Goal: Task Accomplishment & Management: Use online tool/utility

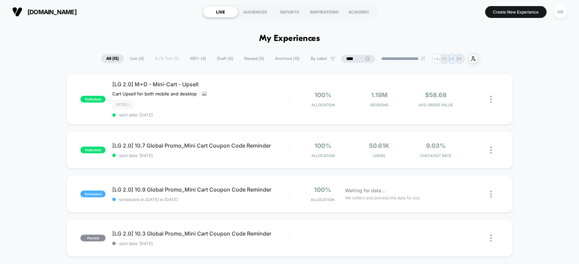
click at [350, 62] on input "****" at bounding box center [358, 59] width 34 height 8
click at [350, 62] on input "****" at bounding box center [358, 59] width 68 height 8
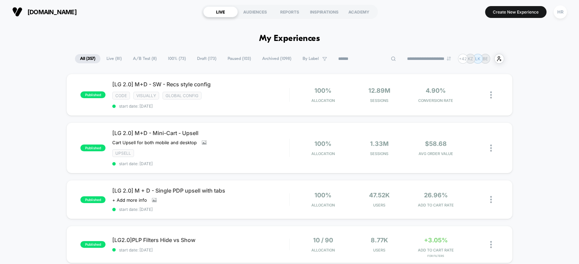
click at [148, 54] on span "A/B Test ( 8 )" at bounding box center [145, 58] width 34 height 9
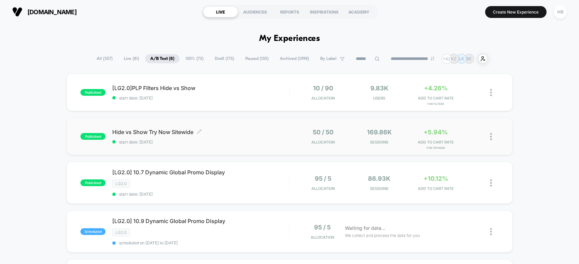
click at [254, 132] on span "Hide vs Show Try Now Sitewide Click to edit experience details" at bounding box center [200, 132] width 177 height 7
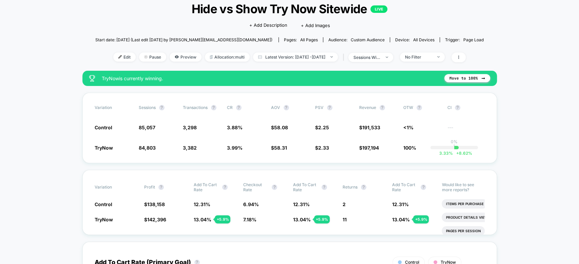
scroll to position [45, 0]
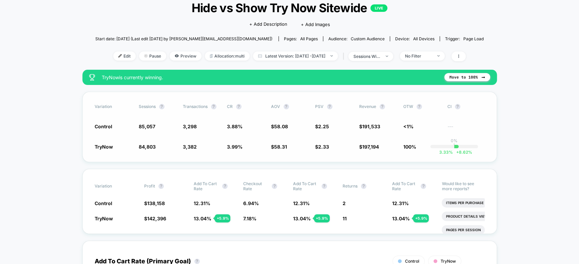
click at [365, 160] on div "Variation Sessions ? Transactions ? CR ? AOV ? PSV ? Revenue ? OTW ? CI ? Contr…" at bounding box center [289, 127] width 414 height 71
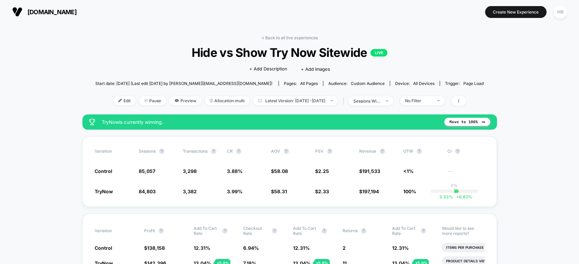
scroll to position [57, 0]
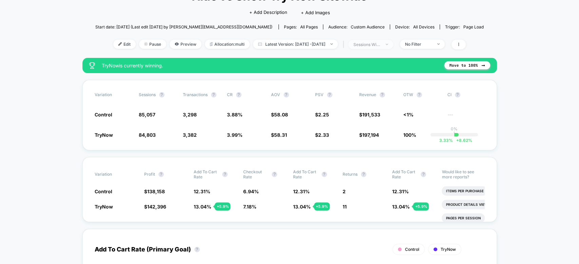
click at [380, 42] on div "sessions with impression" at bounding box center [366, 44] width 27 height 5
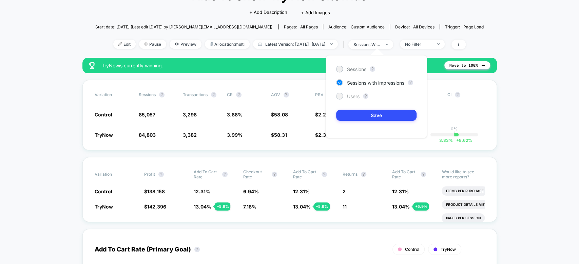
click at [354, 97] on span "Users" at bounding box center [353, 97] width 13 height 6
click at [357, 114] on button "Save" at bounding box center [376, 115] width 80 height 11
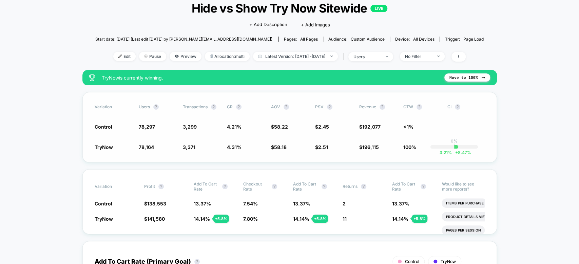
scroll to position [43, 0]
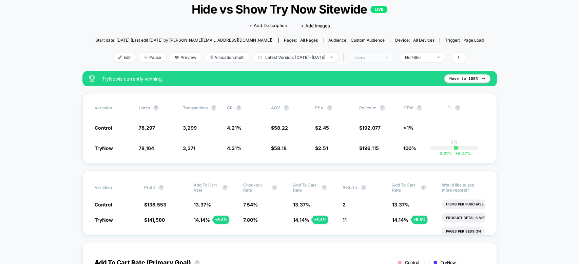
click at [375, 55] on div "users" at bounding box center [366, 57] width 27 height 5
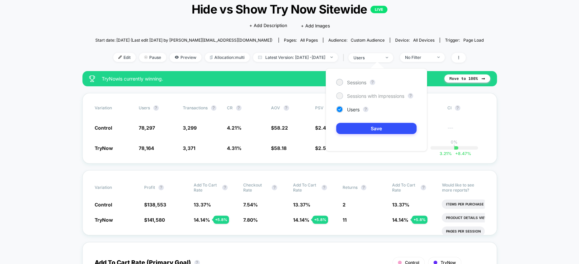
click at [358, 96] on span "Sessions with impressions" at bounding box center [375, 96] width 57 height 6
click at [360, 131] on button "Save" at bounding box center [376, 128] width 80 height 11
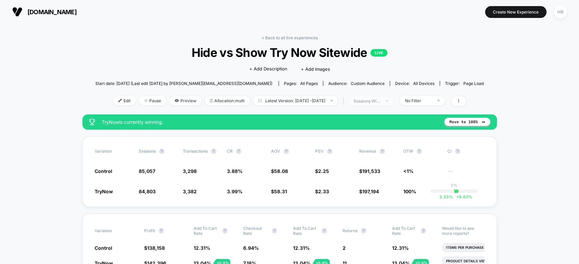
click at [380, 102] on div "sessions with impression" at bounding box center [366, 101] width 27 height 5
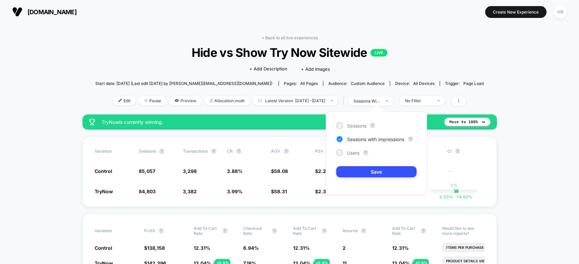
click at [347, 156] on div "Sessions ? Sessions with impressions ? Users ? Save" at bounding box center [376, 153] width 101 height 83
click at [349, 151] on span "Users" at bounding box center [353, 153] width 13 height 6
click at [348, 173] on button "Save" at bounding box center [376, 171] width 80 height 11
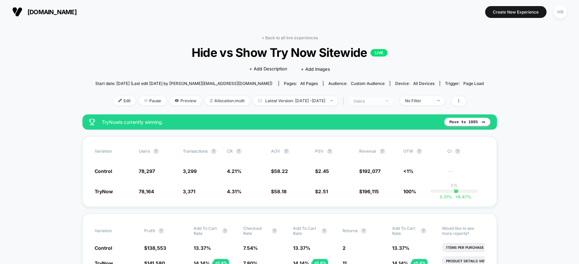
click at [380, 100] on div "users" at bounding box center [366, 101] width 27 height 5
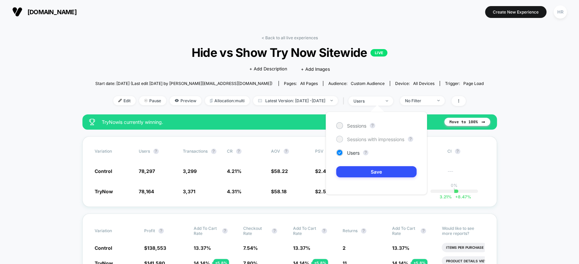
click at [363, 141] on span "Sessions with impressions" at bounding box center [375, 140] width 57 height 6
click at [342, 169] on button "Save" at bounding box center [376, 171] width 80 height 11
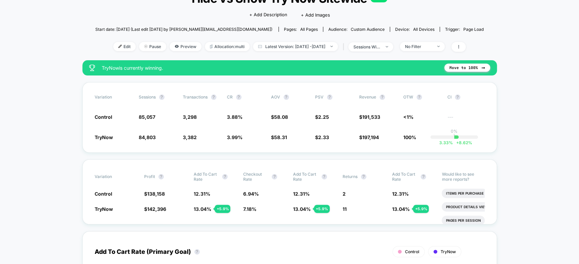
scroll to position [54, 0]
click at [380, 44] on div "sessions with impression" at bounding box center [366, 46] width 27 height 5
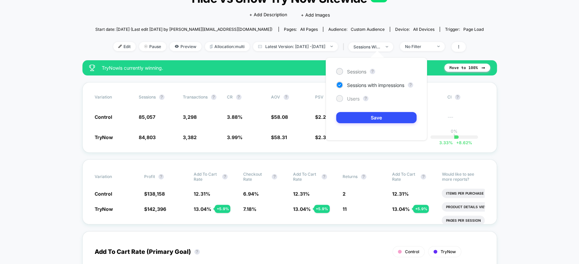
click at [352, 98] on span "Users" at bounding box center [353, 99] width 13 height 6
click at [355, 115] on button "Save" at bounding box center [376, 117] width 80 height 11
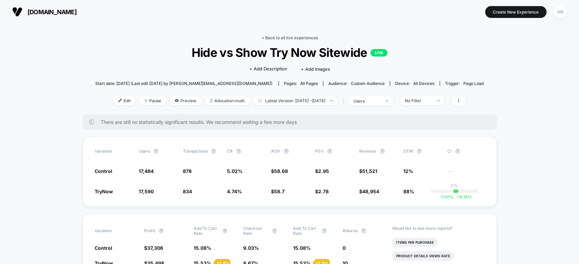
click at [299, 39] on link "< Back to all live experiences" at bounding box center [289, 37] width 56 height 5
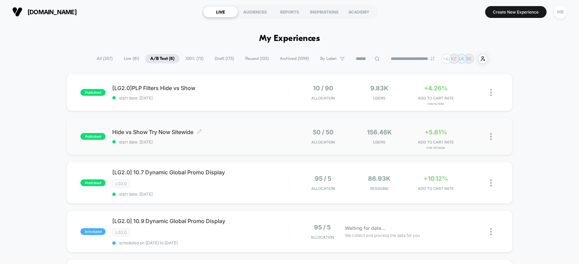
click at [258, 135] on span "Hide vs Show Try Now Sitewide Click to edit experience details" at bounding box center [200, 132] width 177 height 7
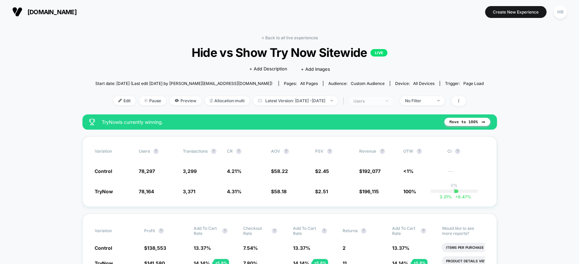
click at [380, 100] on div "users" at bounding box center [366, 101] width 27 height 5
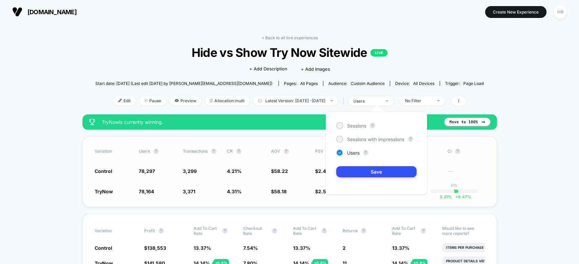
click at [263, 180] on div "Variation users ? Transactions ? CR ? AOV ? PSV ? Revenue ? OTW ? CI ? Control …" at bounding box center [289, 172] width 414 height 71
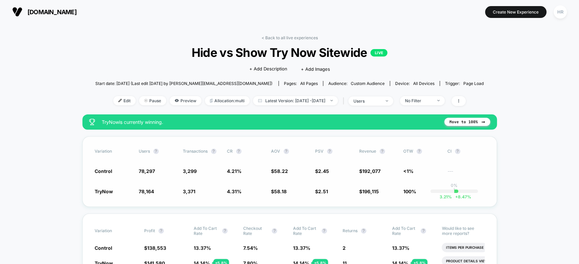
scroll to position [53, 0]
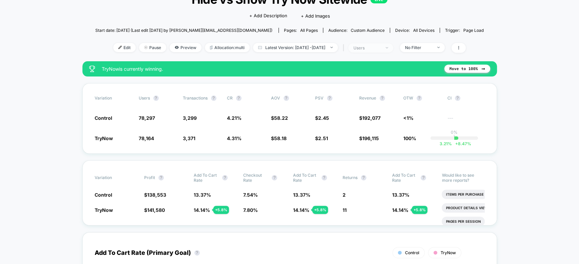
click at [376, 43] on span "users" at bounding box center [370, 47] width 45 height 9
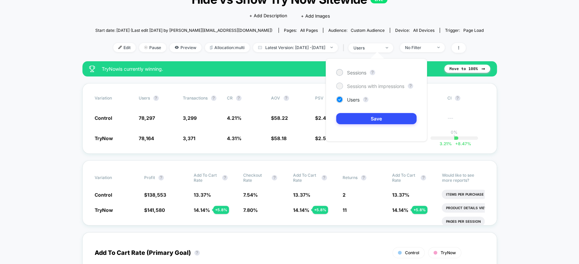
click at [369, 87] on span "Sessions with impressions" at bounding box center [375, 86] width 57 height 6
click at [366, 117] on button "Save" at bounding box center [376, 118] width 80 height 11
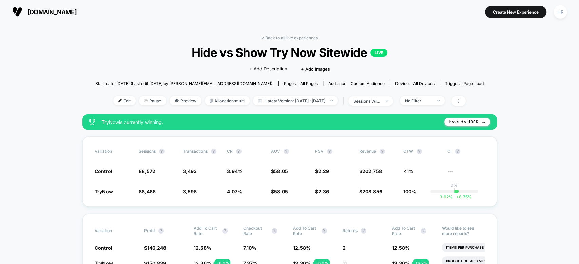
scroll to position [43, 0]
click at [283, 37] on link "< Back to all live experiences" at bounding box center [289, 37] width 56 height 5
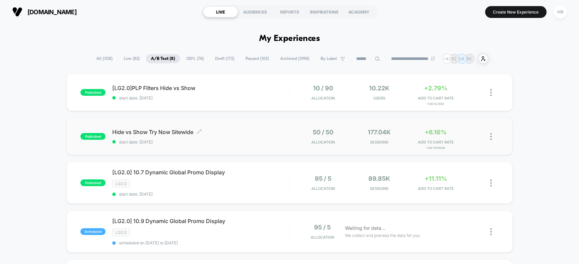
click at [257, 142] on span "start date: [DATE]" at bounding box center [200, 142] width 177 height 5
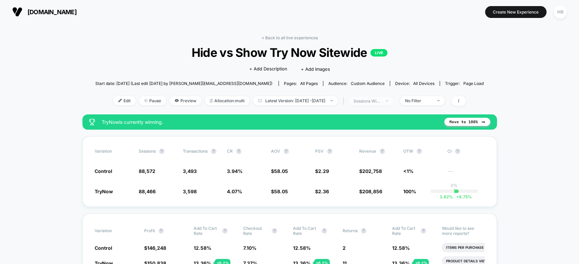
click at [380, 99] on div "sessions with impression" at bounding box center [366, 101] width 27 height 5
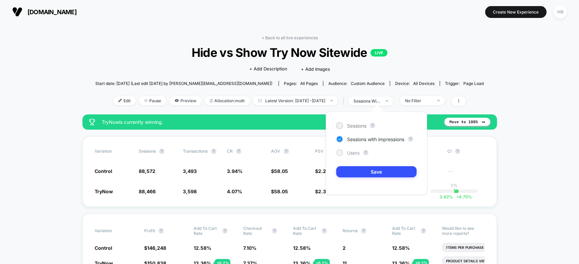
click at [354, 151] on span "Users" at bounding box center [353, 153] width 13 height 6
click at [354, 170] on button "Save" at bounding box center [376, 171] width 80 height 11
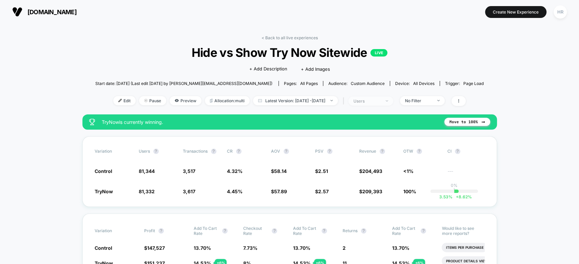
click at [380, 99] on div "users" at bounding box center [366, 101] width 27 height 5
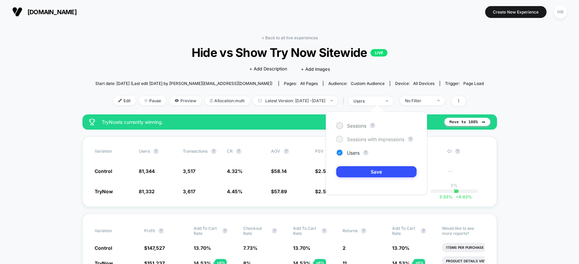
click at [363, 137] on span "Sessions with impressions" at bounding box center [375, 140] width 57 height 6
click at [351, 171] on button "Save" at bounding box center [376, 171] width 80 height 11
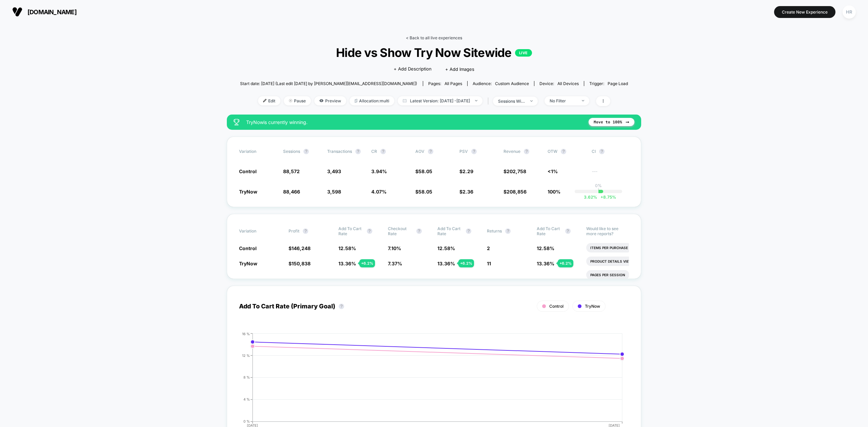
click at [437, 38] on link "< Back to all live experiences" at bounding box center [434, 37] width 56 height 5
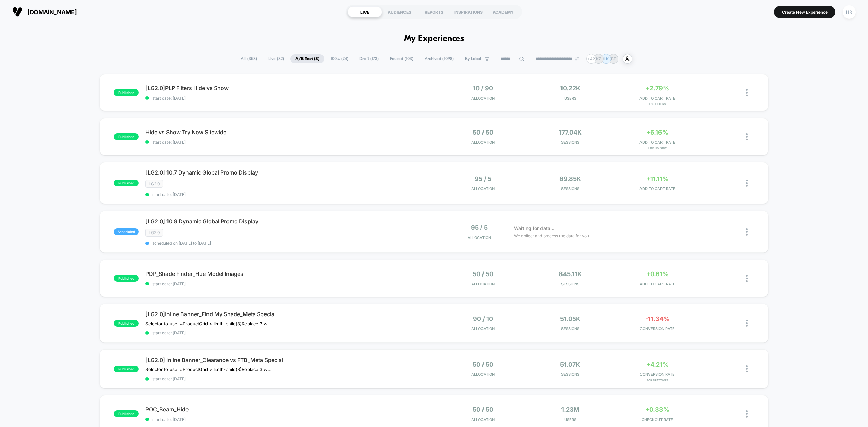
click at [245, 62] on span "All ( 358 )" at bounding box center [249, 58] width 26 height 9
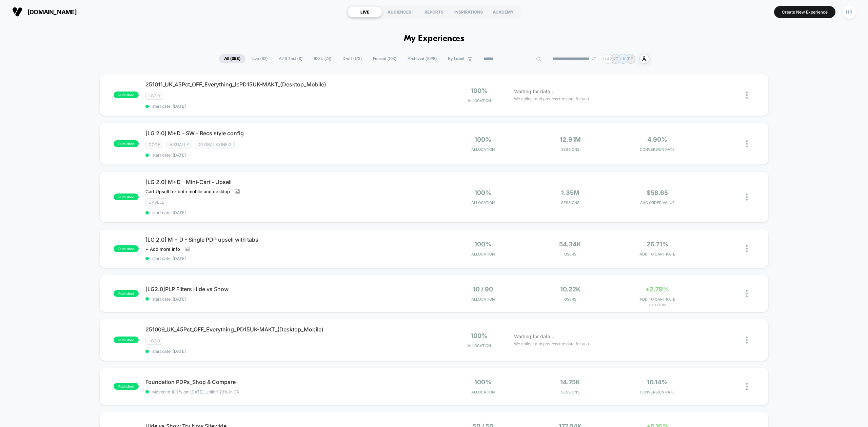
click at [499, 58] on input at bounding box center [512, 59] width 68 height 8
type input "*"
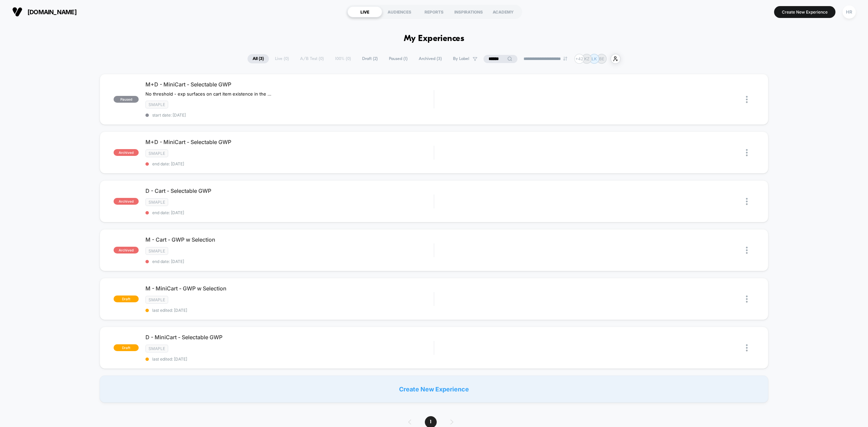
click at [490, 59] on input "******" at bounding box center [501, 59] width 34 height 8
click at [490, 59] on input "******" at bounding box center [501, 59] width 68 height 8
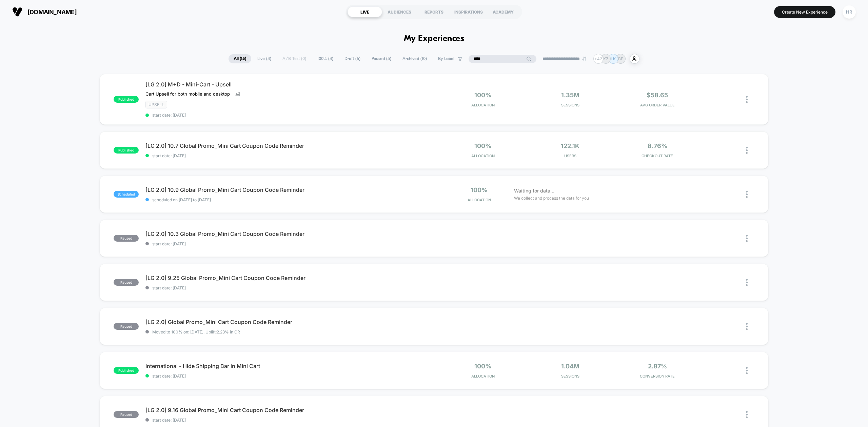
type input "****"
click at [356, 57] on span "Draft ( 6 )" at bounding box center [369, 58] width 26 height 9
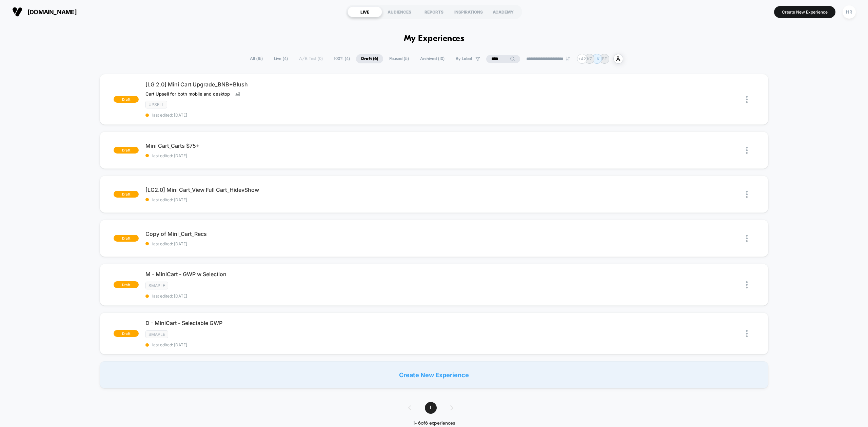
click at [500, 58] on input "****" at bounding box center [503, 59] width 34 height 8
click at [500, 58] on input "****" at bounding box center [503, 59] width 68 height 8
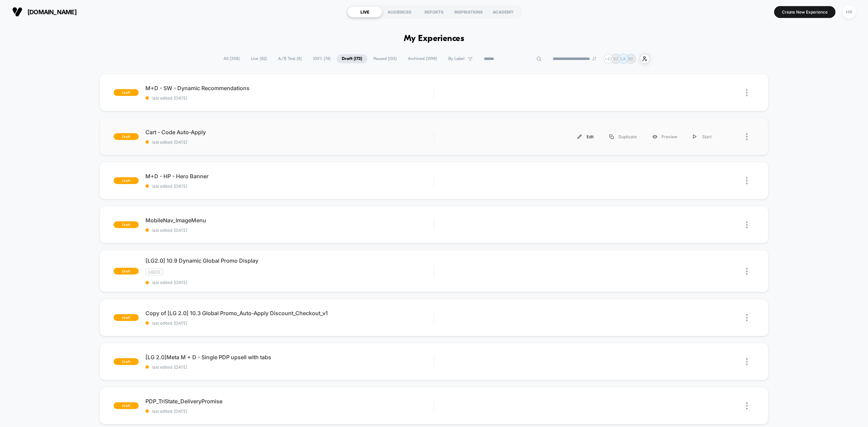
click at [586, 137] on div "Edit" at bounding box center [586, 136] width 32 height 15
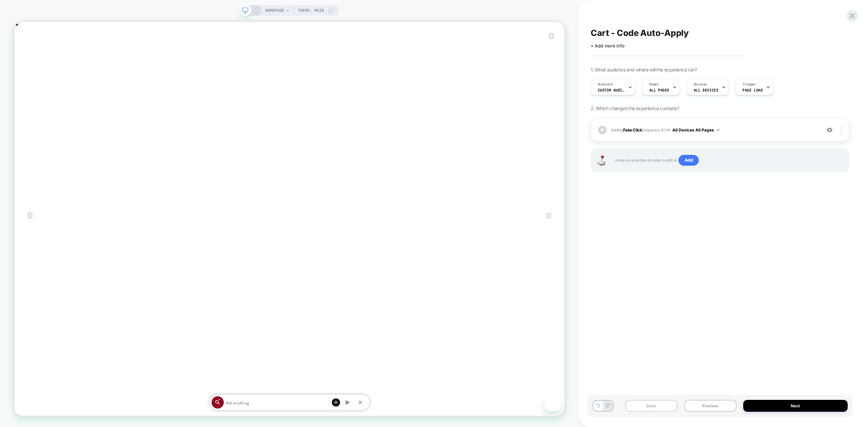
click at [658, 407] on button "Save" at bounding box center [651, 406] width 52 height 12
click at [711, 405] on button "Preview" at bounding box center [710, 406] width 52 height 12
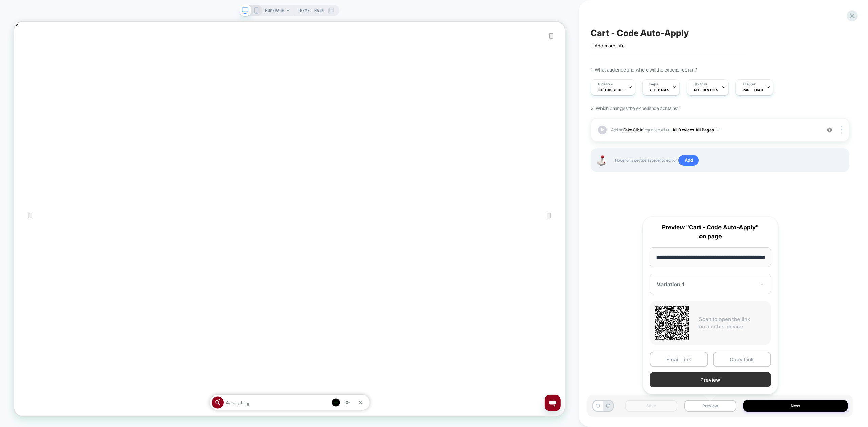
scroll to position [0, 24]
click at [736, 357] on button "Copy Link" at bounding box center [742, 359] width 58 height 15
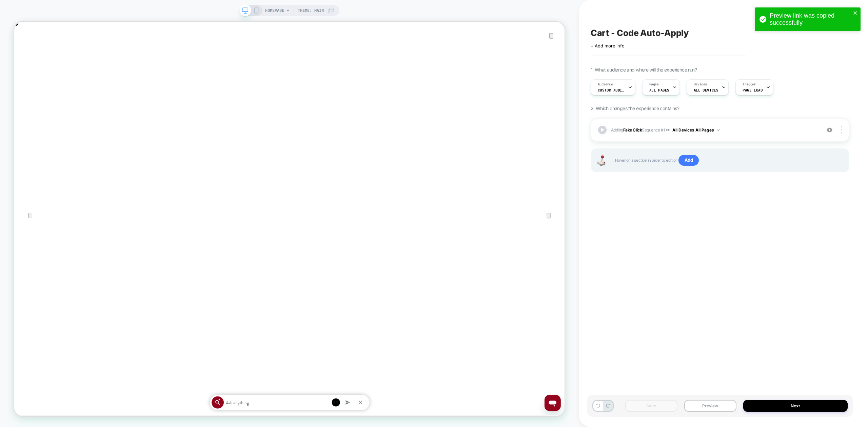
scroll to position [0, 0]
click at [711, 409] on button "Preview" at bounding box center [710, 406] width 52 height 12
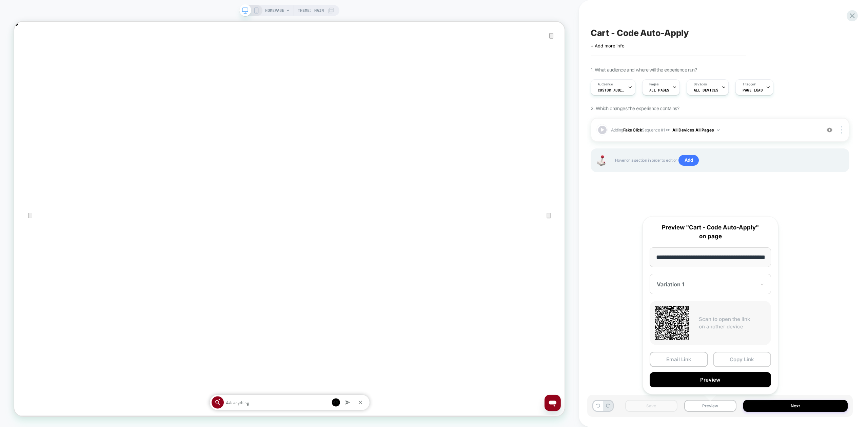
scroll to position [0, 24]
click at [757, 361] on button "Copy Link" at bounding box center [742, 359] width 58 height 15
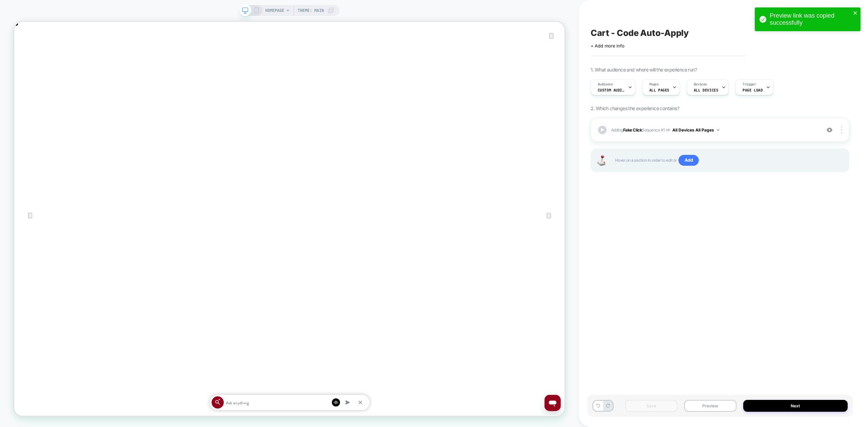
scroll to position [0, 1469]
click at [621, 90] on span "Custom Audience" at bounding box center [611, 90] width 27 height 5
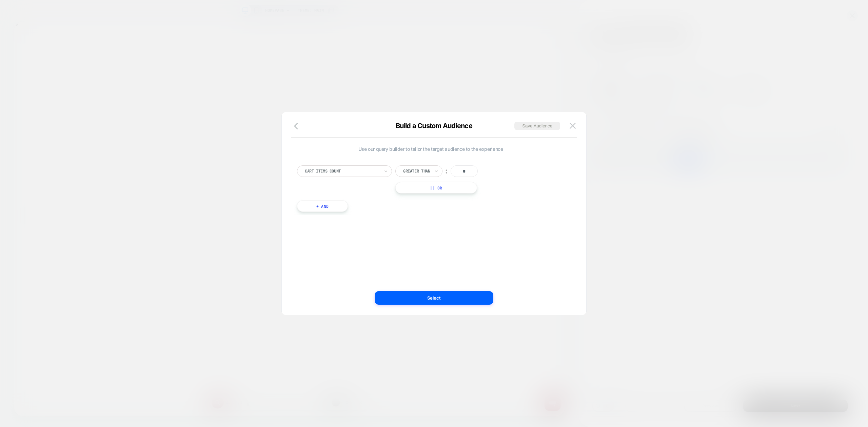
click at [621, 90] on div at bounding box center [434, 213] width 868 height 427
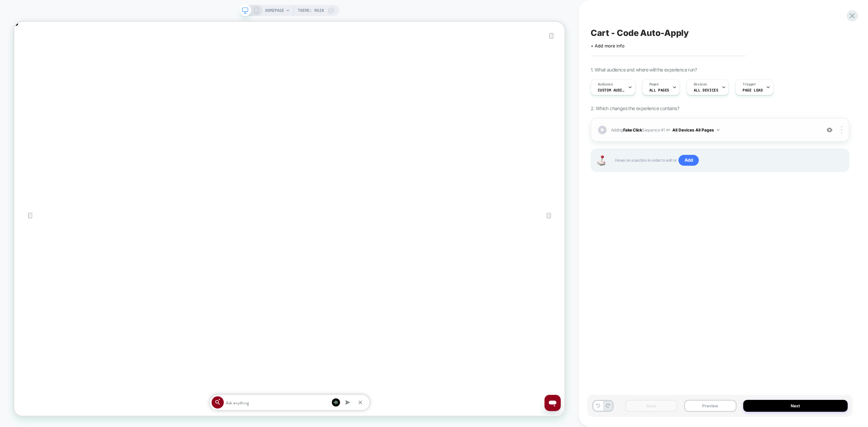
scroll to position [0, 0]
click at [787, 129] on span "Adding Fake Click Sequence # 1 on All Devices All Pages" at bounding box center [714, 130] width 206 height 8
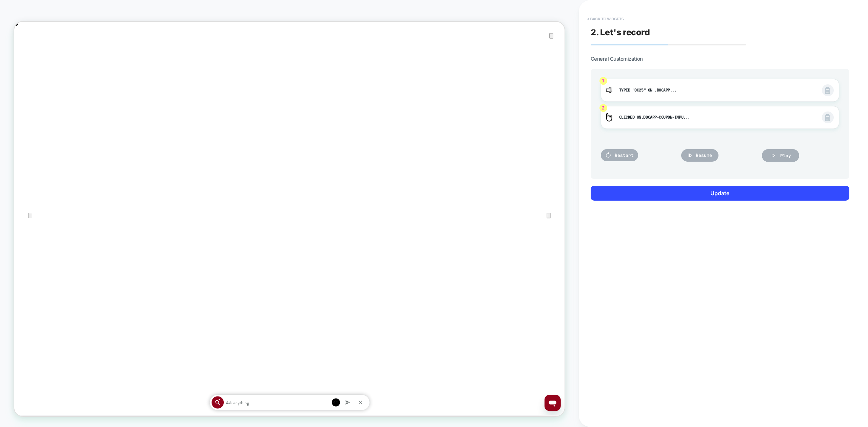
click at [605, 17] on button "< Back to widgets" at bounding box center [605, 19] width 43 height 11
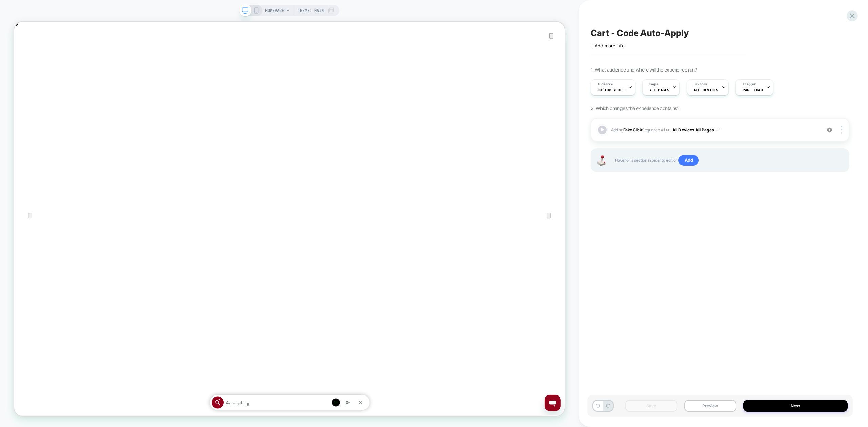
scroll to position [0, 734]
click at [697, 407] on button "Preview" at bounding box center [710, 406] width 52 height 12
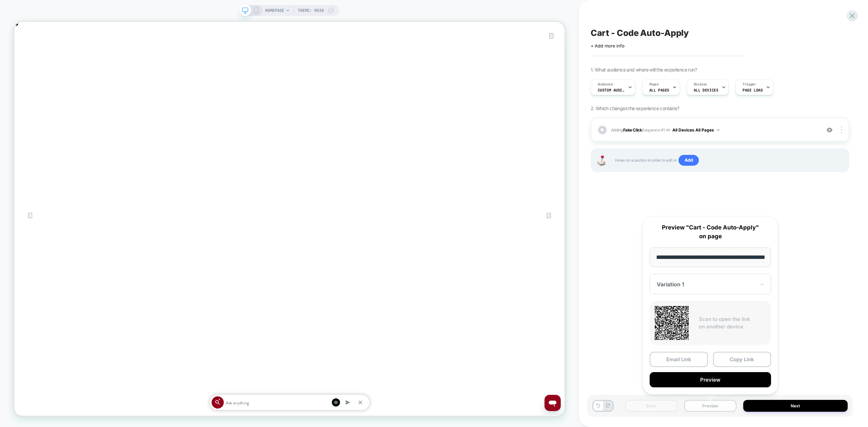
scroll to position [0, 24]
click at [738, 360] on button "Copy Link" at bounding box center [742, 359] width 58 height 15
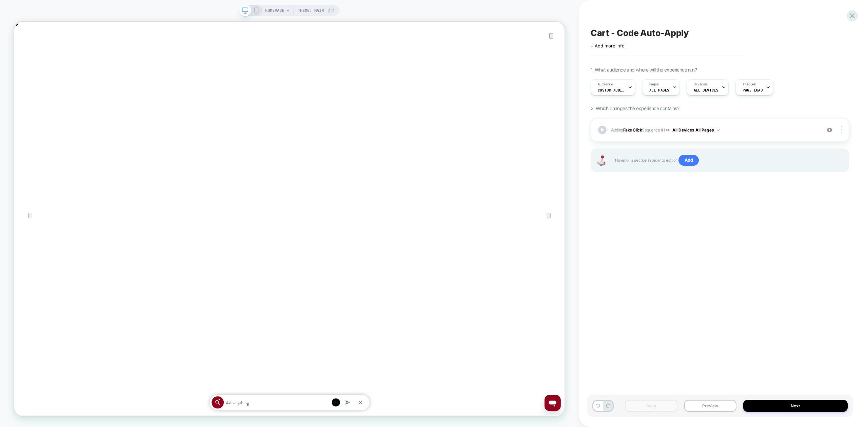
scroll to position [0, 0]
click at [776, 408] on button "Next" at bounding box center [795, 406] width 104 height 12
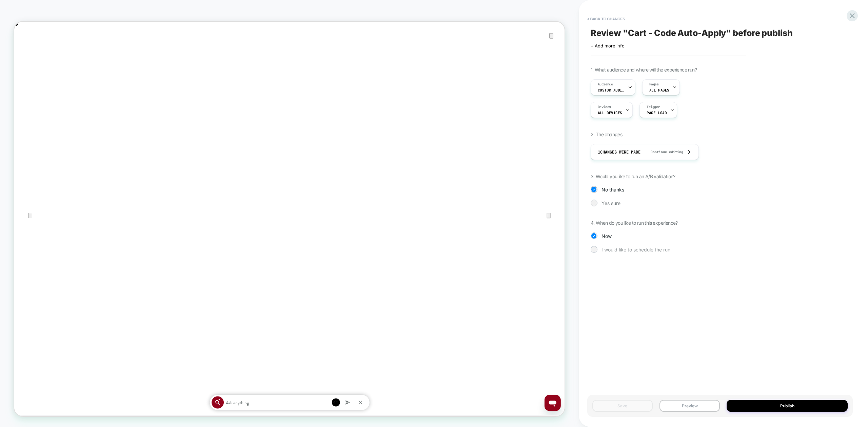
click at [609, 250] on span "I would like to schedule the run" at bounding box center [636, 250] width 69 height 6
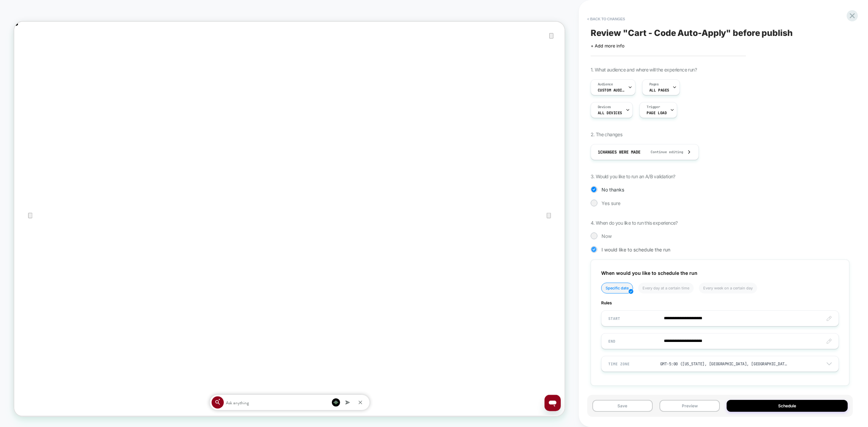
scroll to position [3, 0]
click at [695, 317] on input "**********" at bounding box center [720, 316] width 237 height 16
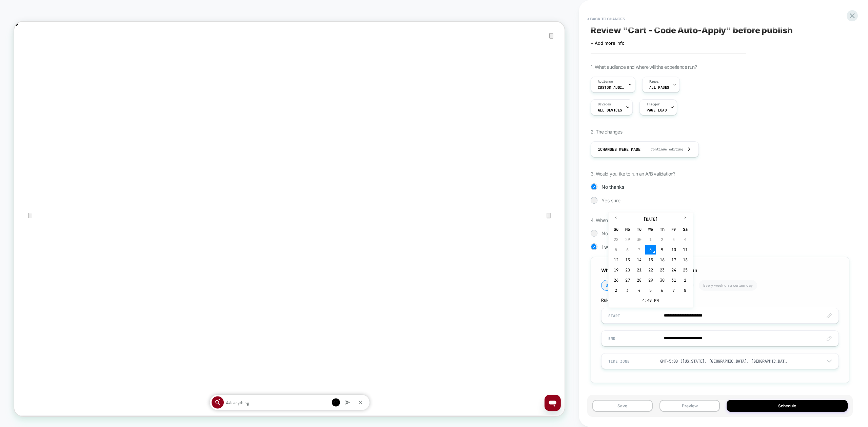
scroll to position [0, 734]
click at [673, 302] on td "4:49 PM" at bounding box center [651, 300] width 80 height 9
click at [633, 300] on span "▼" at bounding box center [636, 297] width 14 height 14
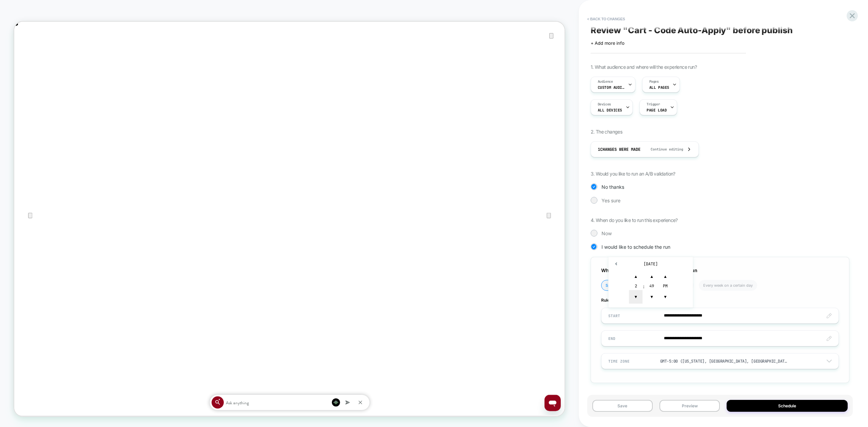
click at [633, 300] on span "▼" at bounding box center [636, 297] width 14 height 14
click at [652, 296] on span "▼" at bounding box center [652, 297] width 14 height 14
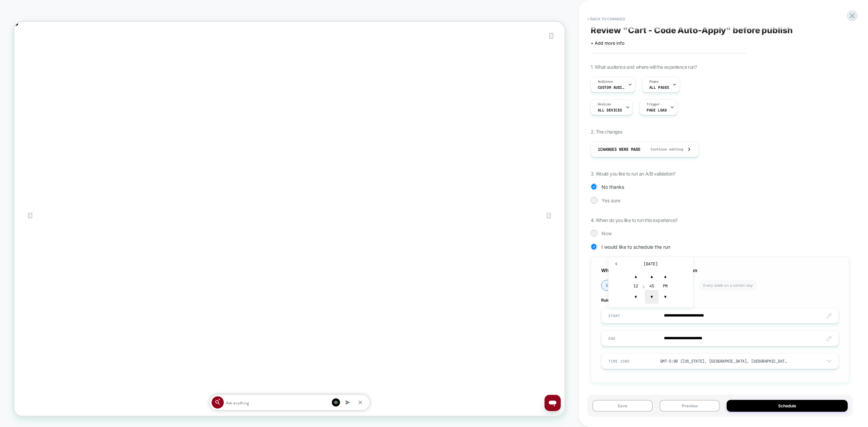
click at [652, 296] on span "▼" at bounding box center [652, 297] width 14 height 14
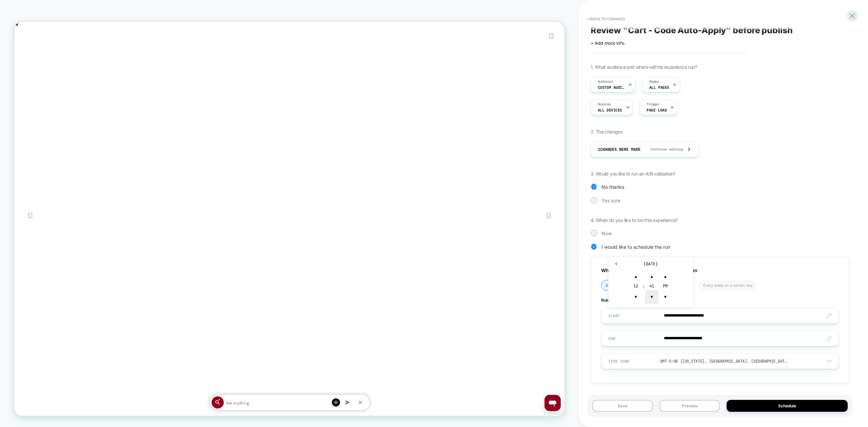
click at [652, 296] on span "▼" at bounding box center [652, 297] width 14 height 14
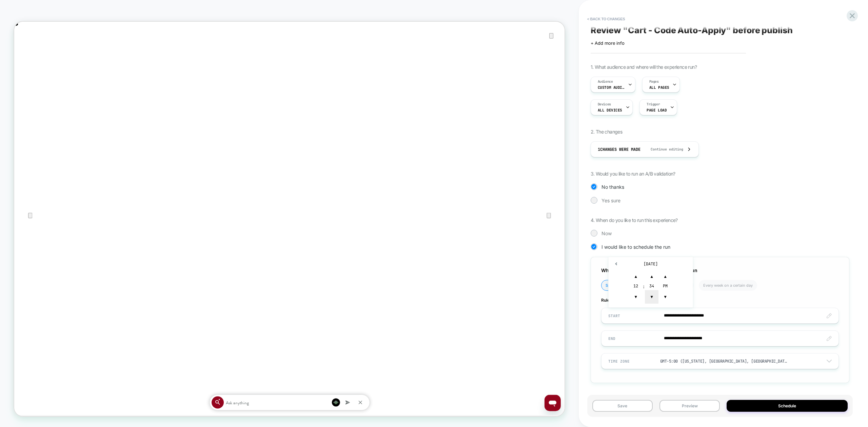
click at [652, 296] on span "▼" at bounding box center [652, 297] width 14 height 14
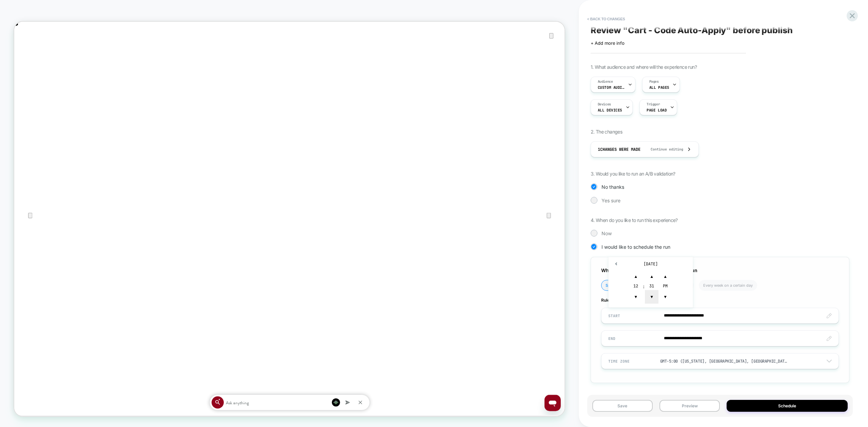
type input "**********"
click at [715, 338] on input "**********" at bounding box center [720, 339] width 237 height 16
click at [658, 323] on td "4:49 PM" at bounding box center [651, 323] width 80 height 9
click at [665, 318] on span "▼" at bounding box center [665, 320] width 14 height 14
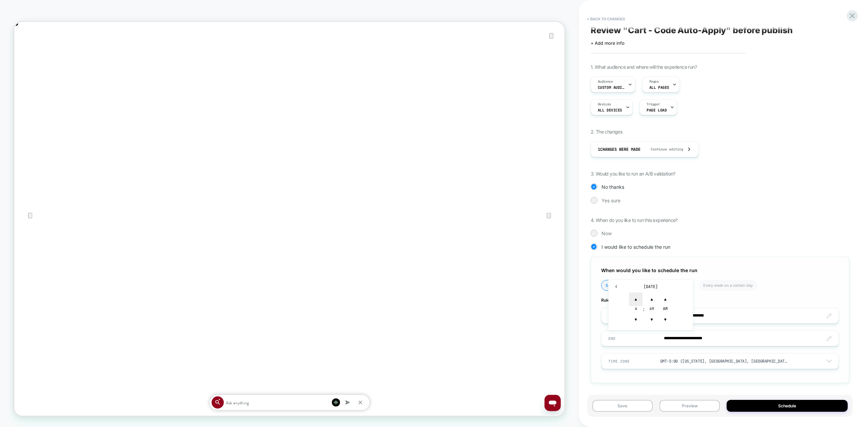
click at [634, 301] on span "▲" at bounding box center [636, 300] width 14 height 14
click at [760, 202] on div "Yes sure" at bounding box center [720, 200] width 259 height 7
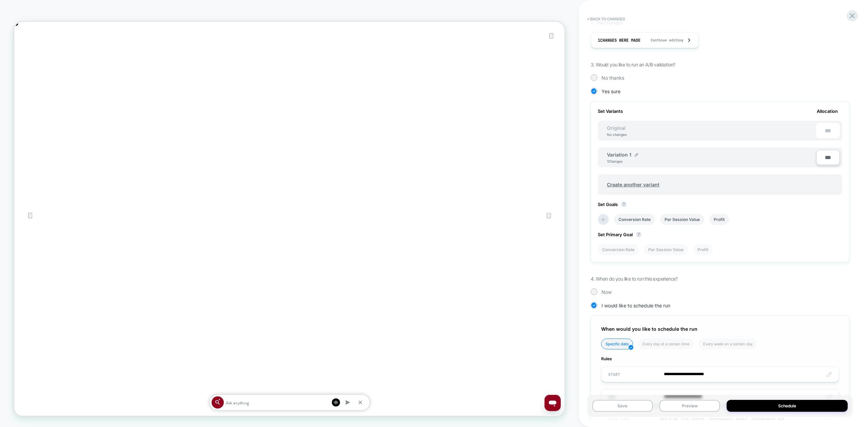
scroll to position [170, 0]
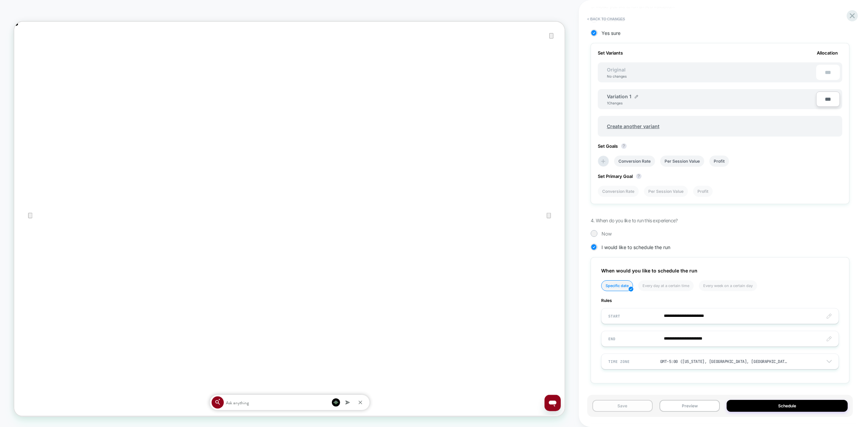
click at [642, 408] on button "Save" at bounding box center [622, 406] width 60 height 12
click at [688, 341] on input "**********" at bounding box center [720, 339] width 237 height 16
click at [655, 319] on span "▼" at bounding box center [652, 320] width 14 height 14
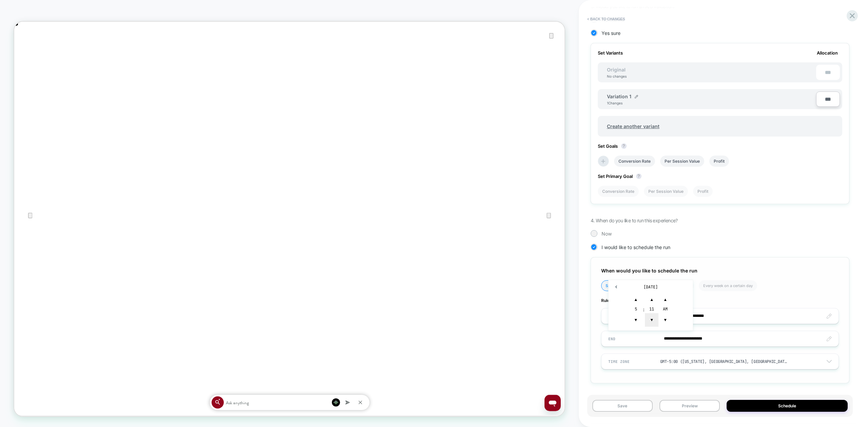
type input "**********"
click at [636, 390] on div "**********" at bounding box center [720, 145] width 259 height 497
click at [623, 407] on button "Save" at bounding box center [622, 406] width 60 height 12
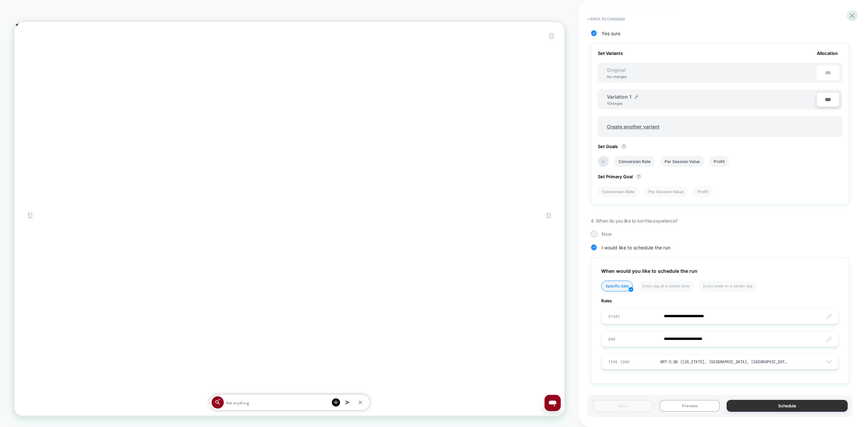
click at [779, 406] on button "Schedule" at bounding box center [787, 406] width 121 height 12
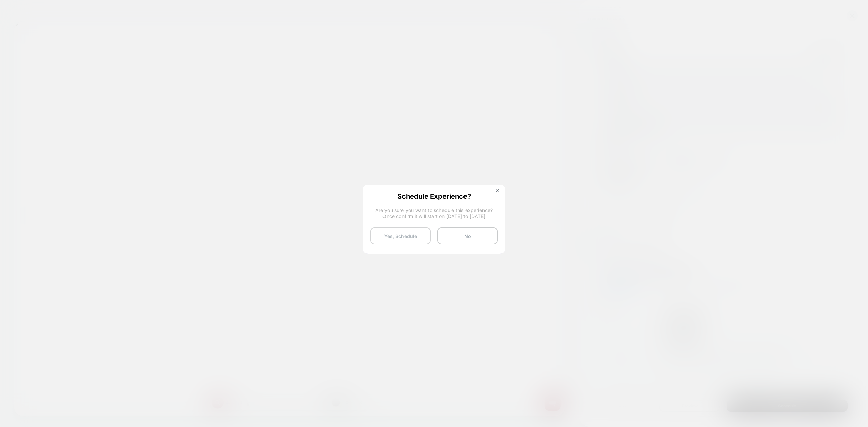
scroll to position [0, 1469]
click at [401, 236] on button "Yes, Schedule" at bounding box center [400, 236] width 60 height 17
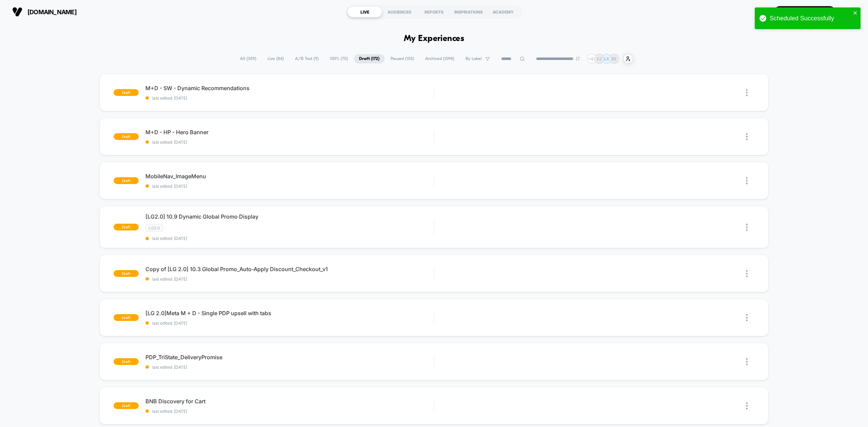
click at [305, 59] on span "A/B Test ( 9 )" at bounding box center [307, 58] width 34 height 9
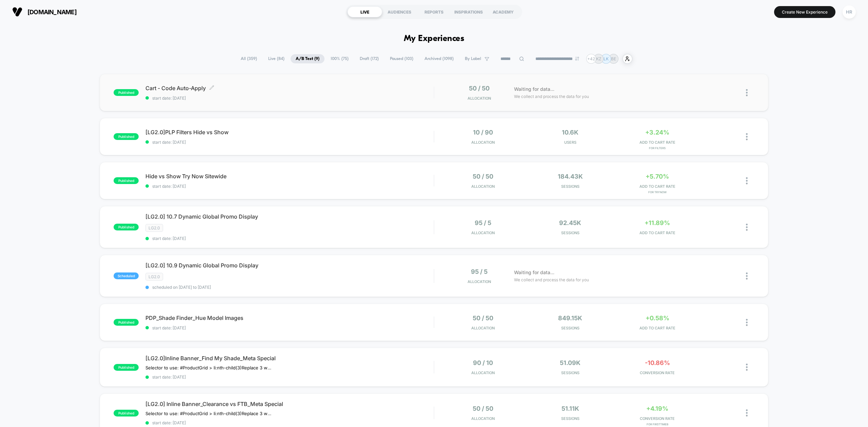
click at [427, 97] on span "start date: [DATE]" at bounding box center [289, 98] width 288 height 5
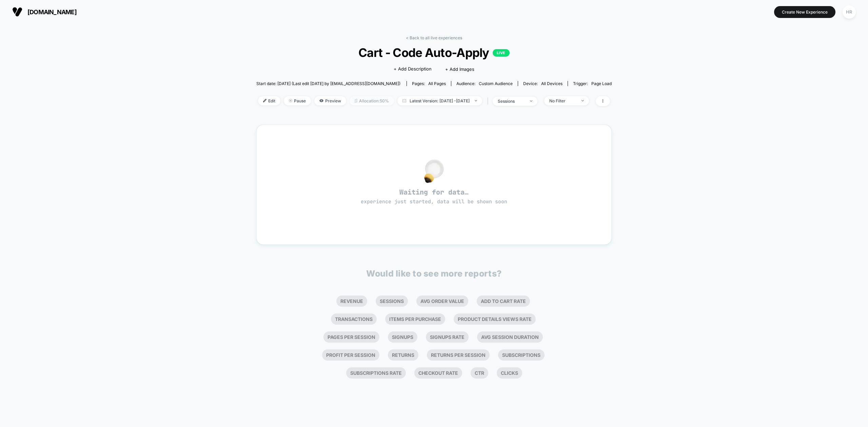
click at [350, 100] on span "Allocation: 50%" at bounding box center [372, 100] width 44 height 9
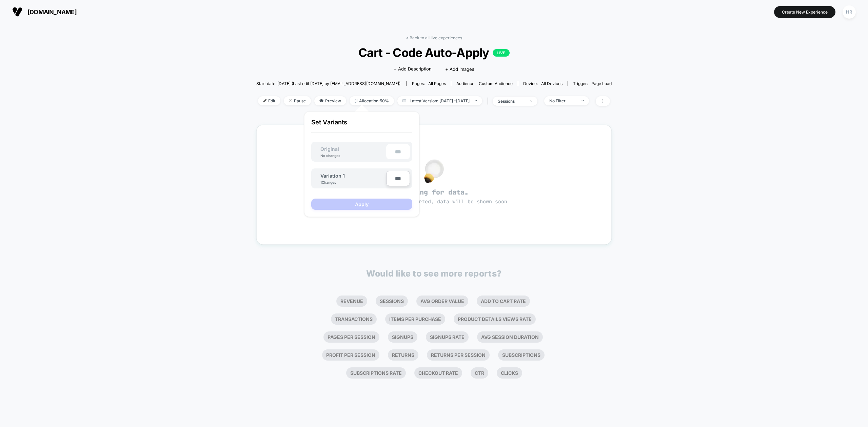
click at [392, 177] on input "***" at bounding box center [398, 178] width 24 height 15
type input "***"
type input "**"
type input "***"
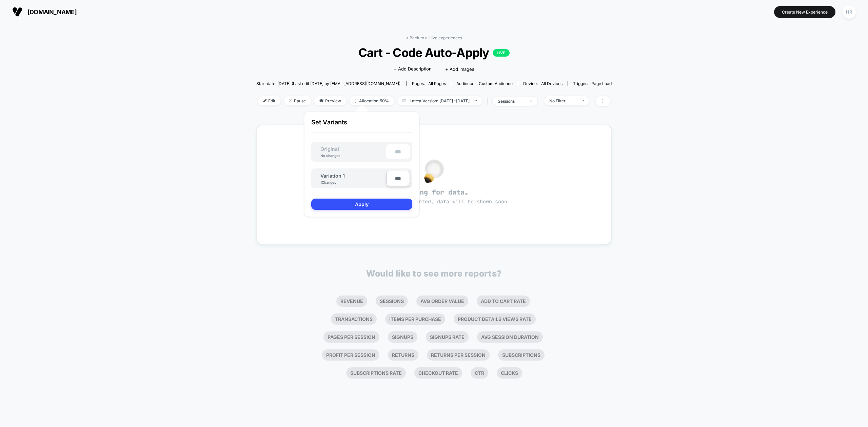
type input "**"
type input "****"
click at [370, 205] on button "Apply" at bounding box center [361, 204] width 101 height 11
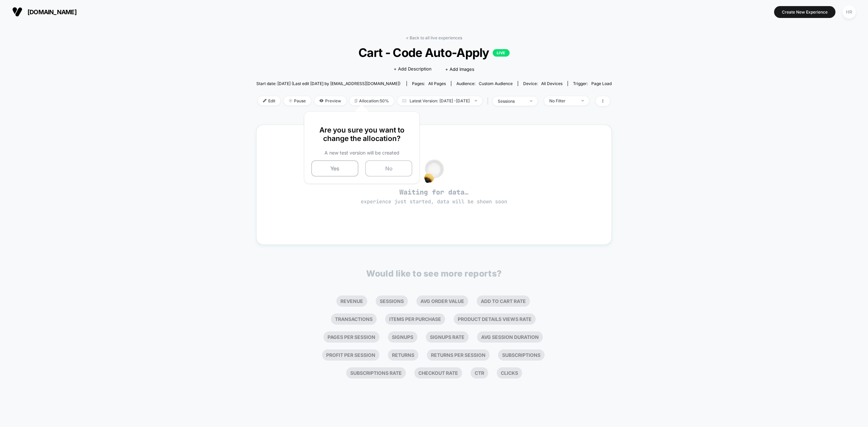
click at [375, 166] on button "No" at bounding box center [388, 168] width 47 height 16
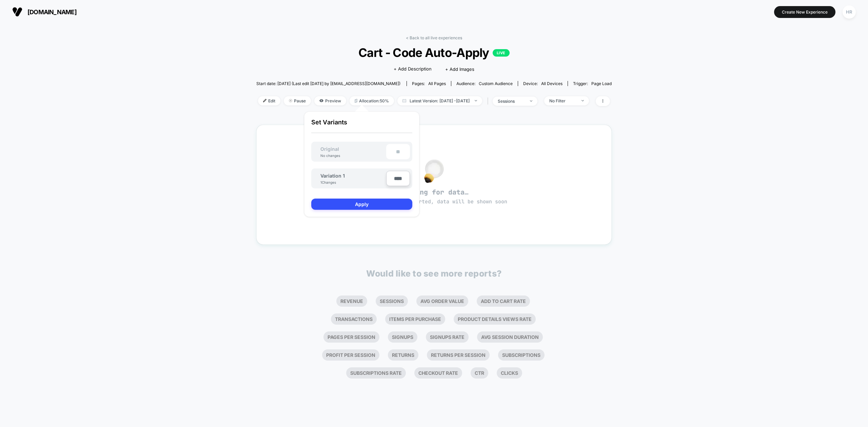
click at [397, 178] on input "****" at bounding box center [398, 178] width 24 height 15
type input "***"
type input "**"
type input "***"
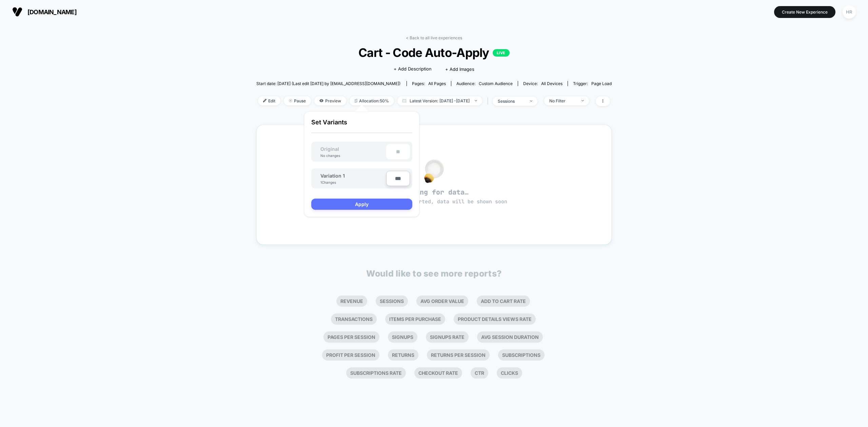
click at [371, 203] on button "Apply" at bounding box center [361, 204] width 101 height 11
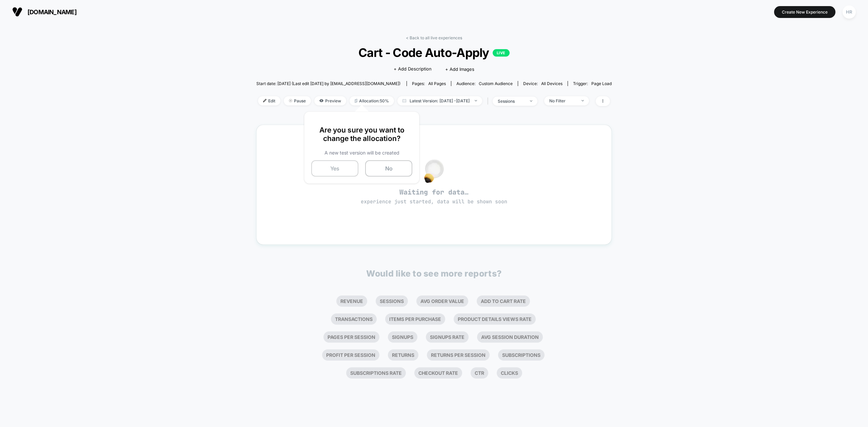
click at [341, 163] on button "Yes" at bounding box center [334, 168] width 47 height 16
click at [441, 39] on link "< Back to all live experiences" at bounding box center [434, 37] width 56 height 5
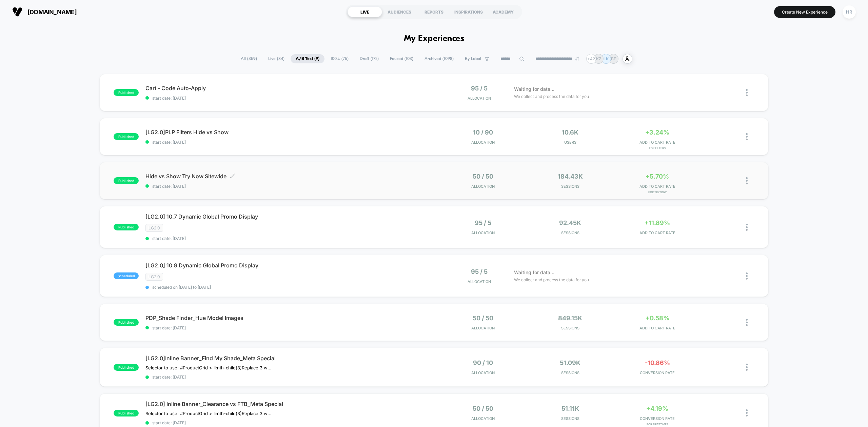
click at [376, 184] on span "start date: [DATE]" at bounding box center [289, 186] width 288 height 5
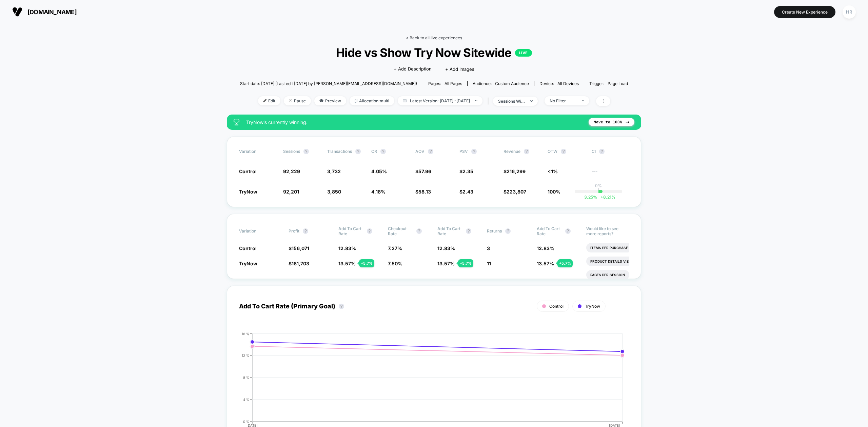
click at [421, 36] on link "< Back to all live experiences" at bounding box center [434, 37] width 56 height 5
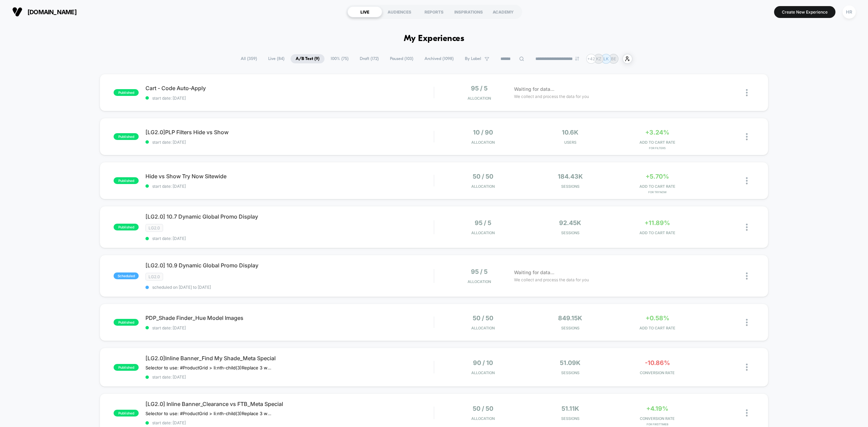
click at [250, 55] on span "All ( 359 )" at bounding box center [249, 58] width 26 height 9
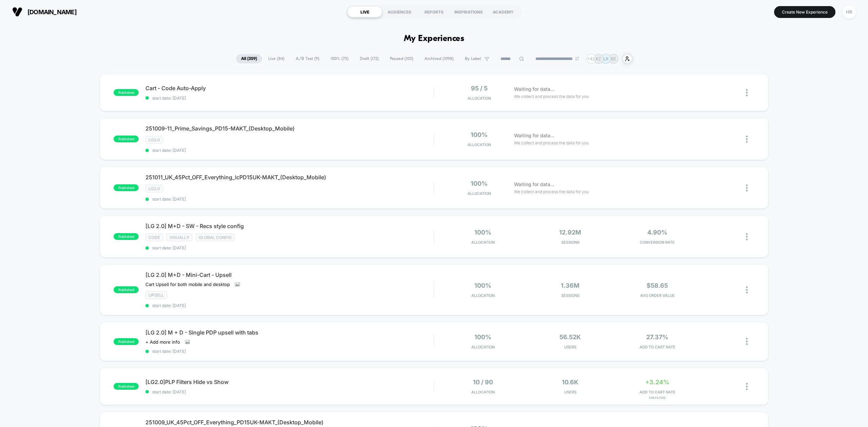
click at [497, 57] on input at bounding box center [512, 59] width 34 height 8
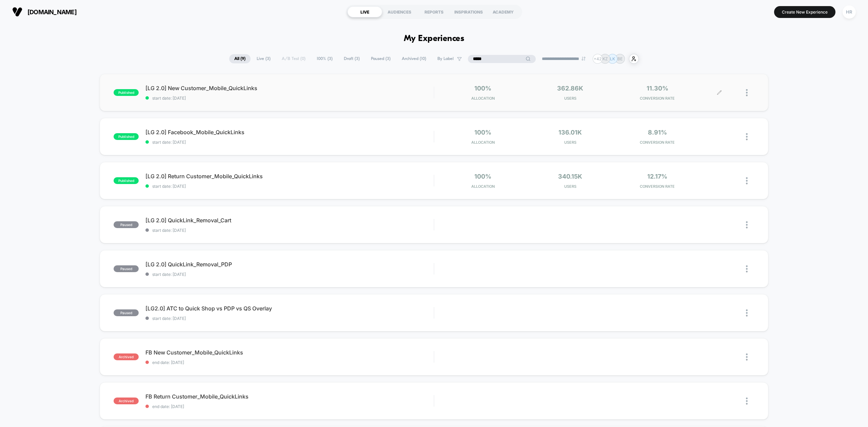
type input "*****"
click at [718, 92] on icon at bounding box center [719, 92] width 5 height 5
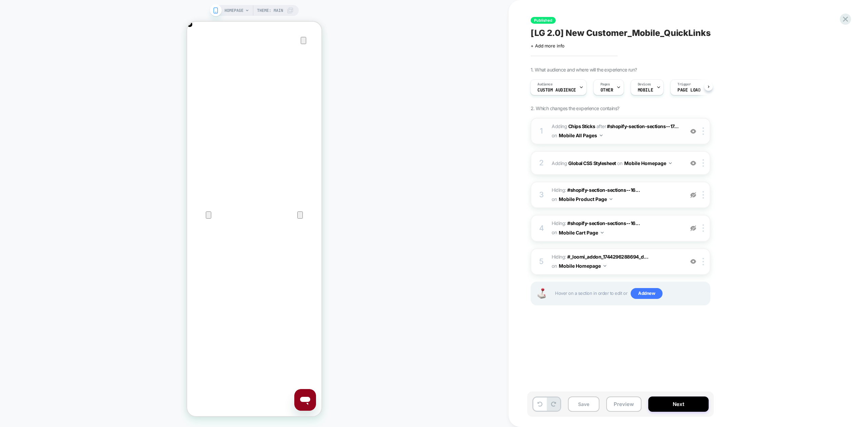
click at [675, 139] on span "#_loomi_addon_1744296288694_dup1744308386_dup1746811754_dup1753886003_dup175390…" at bounding box center [616, 131] width 129 height 18
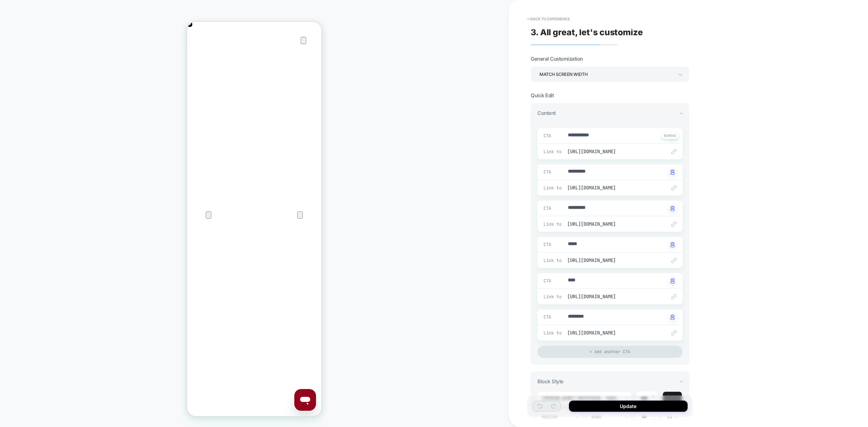
scroll to position [0, 135]
type textarea "*"
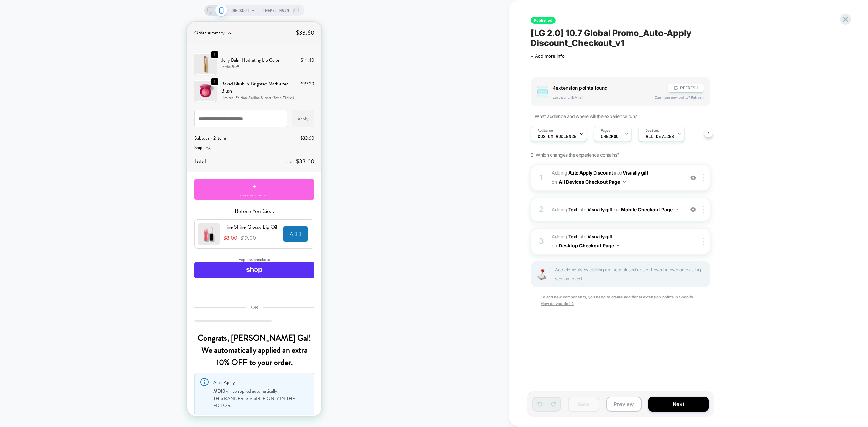
scroll to position [140, 0]
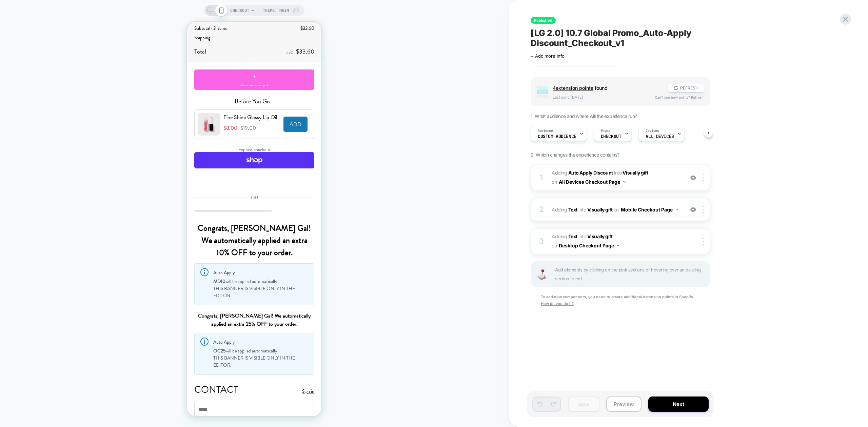
click at [683, 213] on div "2 #_loomi_addon_1728489533445_dup1757954141_dup1759327651_dup1759775374 Adding …" at bounding box center [621, 210] width 180 height 24
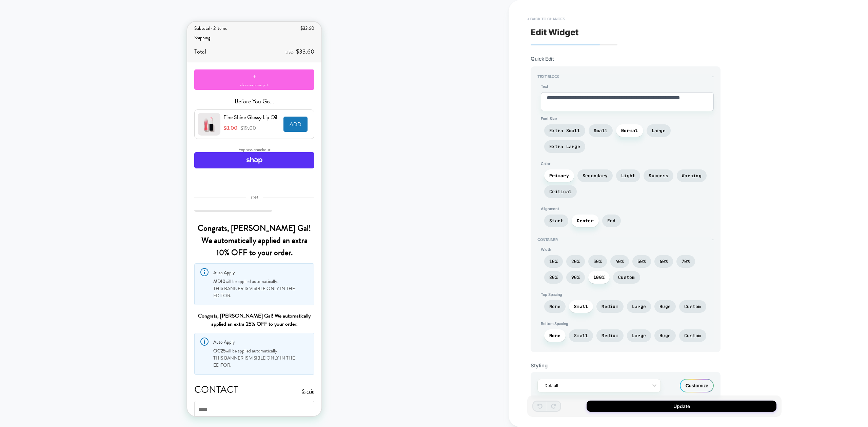
click at [547, 18] on button "< Back to changes" at bounding box center [546, 19] width 45 height 11
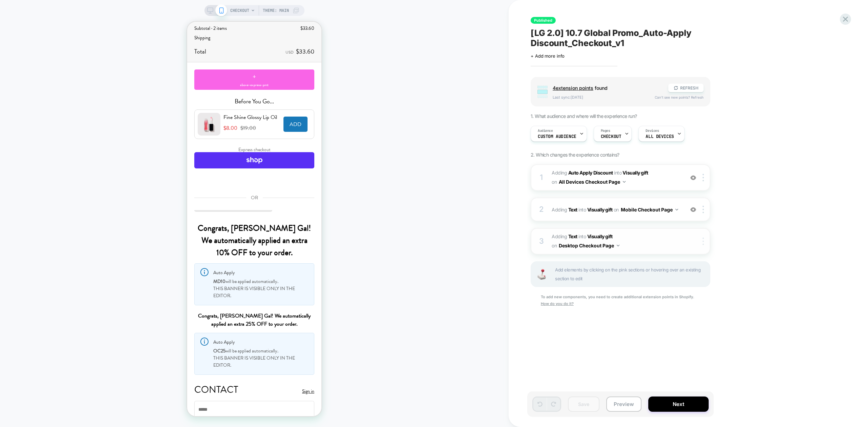
click at [703, 241] on img at bounding box center [703, 241] width 1 height 7
click at [735, 193] on div "Group 4 extension point s found REFRESH Last sync: 1d ago Can't see new points?…" at bounding box center [655, 201] width 248 height 248
click at [703, 211] on img at bounding box center [703, 209] width 1 height 7
click at [734, 177] on div "Group 4 extension point s found REFRESH Last sync: 1d ago Can't see new points?…" at bounding box center [655, 201] width 248 height 248
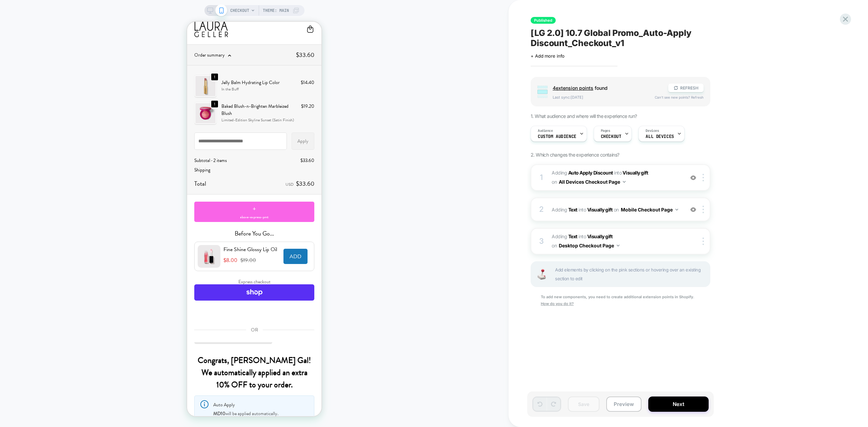
scroll to position [7, 0]
